Goal: Task Accomplishment & Management: Use online tool/utility

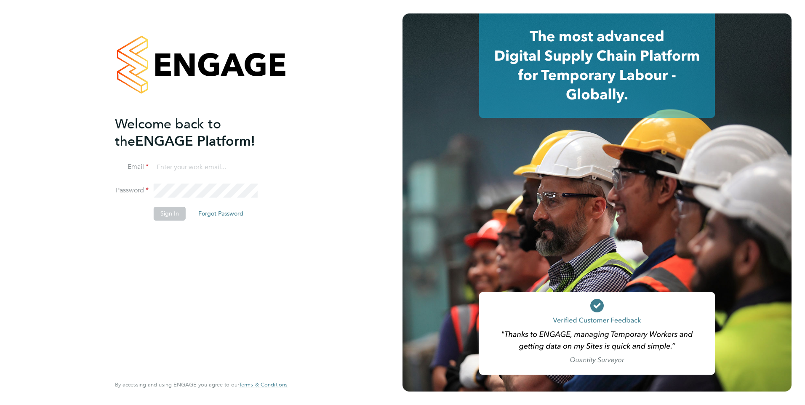
click at [210, 163] on input at bounding box center [206, 167] width 104 height 15
type input "Tanya.gwynne-smith@brightonandhovealbion.com"
click at [179, 215] on button "Sign In" at bounding box center [170, 213] width 32 height 13
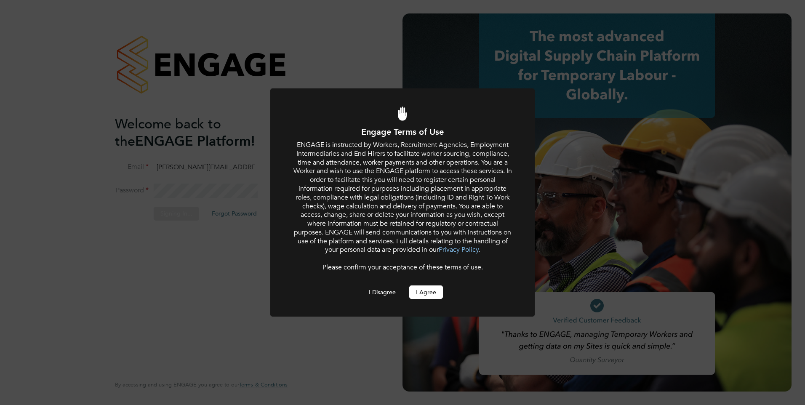
click at [422, 294] on button "I Agree" at bounding box center [426, 291] width 34 height 13
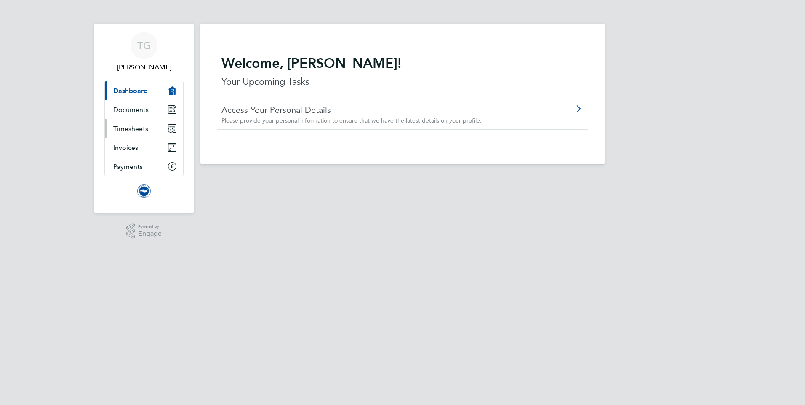
click at [130, 131] on span "Timesheets" at bounding box center [130, 129] width 35 height 8
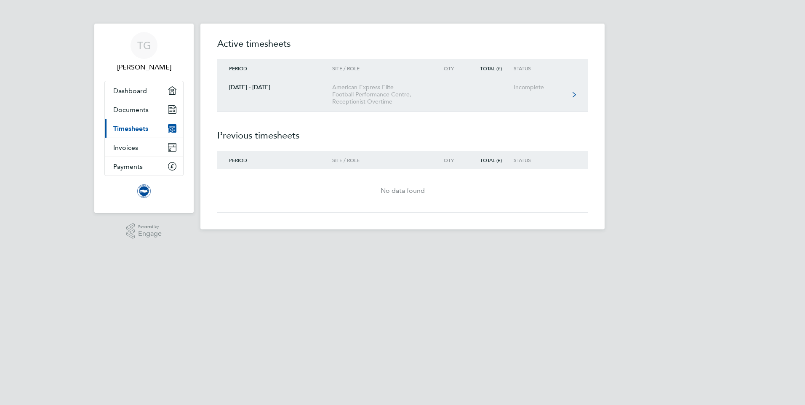
click at [574, 95] on icon at bounding box center [573, 95] width 3 height 6
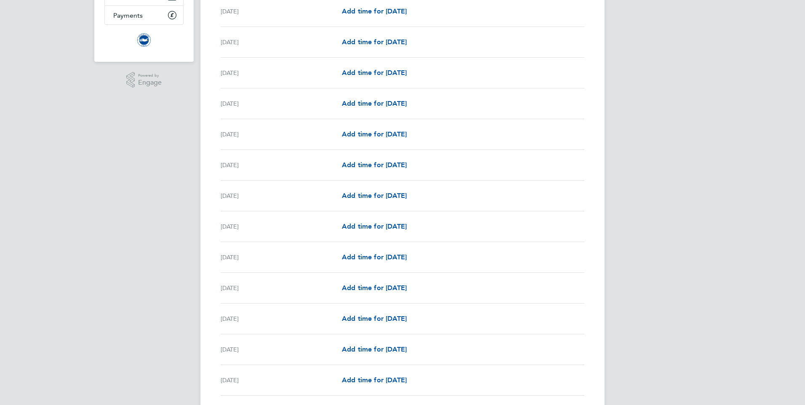
scroll to position [148, 0]
